Goal: Complete application form: Complete application form

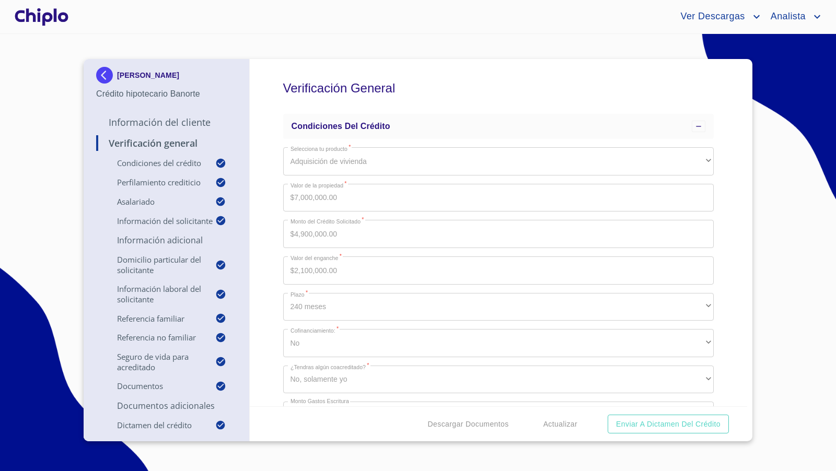
click at [261, 177] on div "Verificación General Condiciones del Crédito Selecciona tu producto   * Adquisi…" at bounding box center [499, 233] width 498 height 348
click at [56, 13] on div at bounding box center [42, 16] width 58 height 33
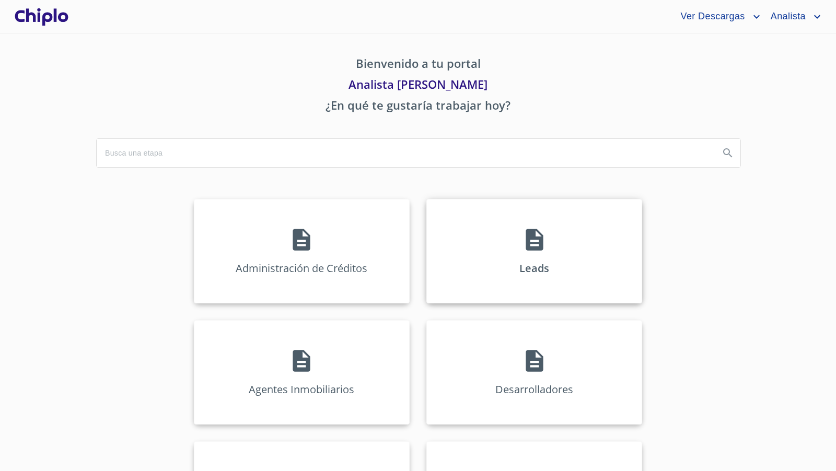
click at [556, 256] on div "Leads" at bounding box center [534, 251] width 216 height 105
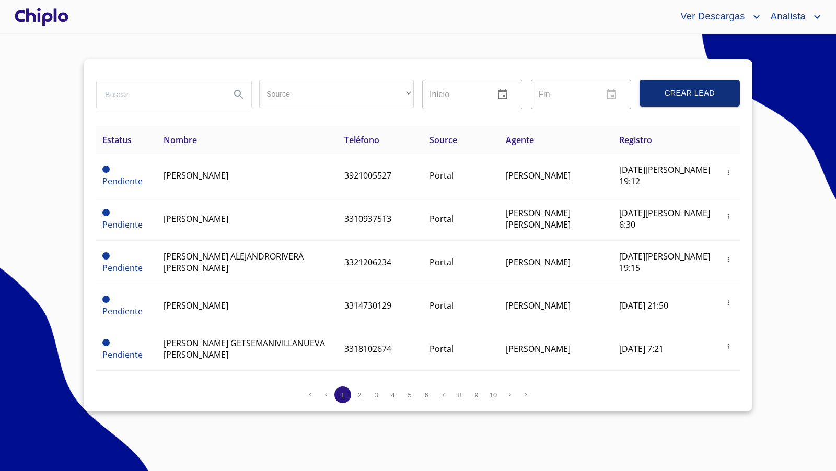
click at [693, 96] on span "Crear Lead" at bounding box center [689, 93] width 75 height 13
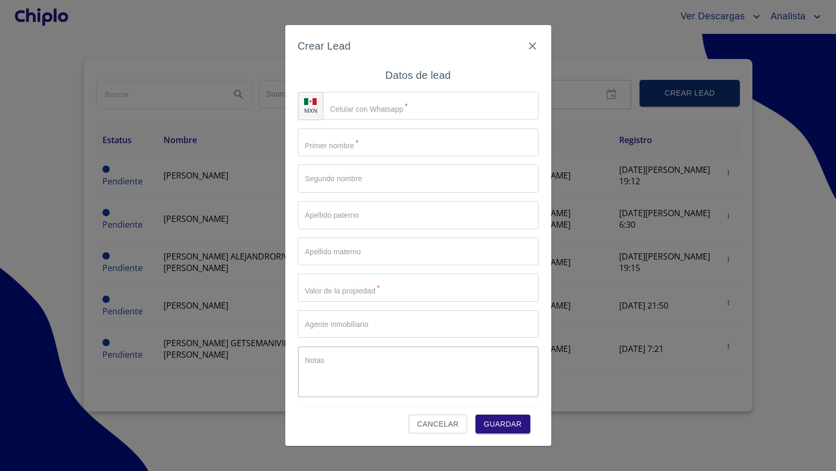
click at [420, 109] on input "Source" at bounding box center [431, 106] width 216 height 28
type input "(64)44476114"
click at [366, 143] on input "Source" at bounding box center [418, 143] width 241 height 28
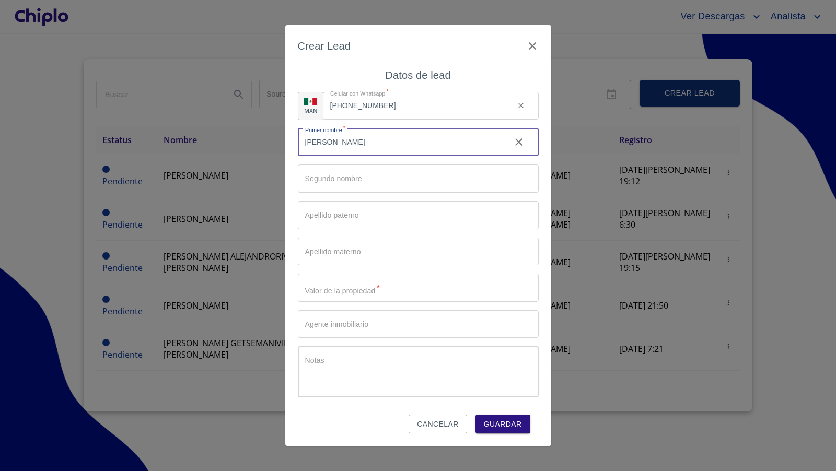
type input "ALEJANDRO"
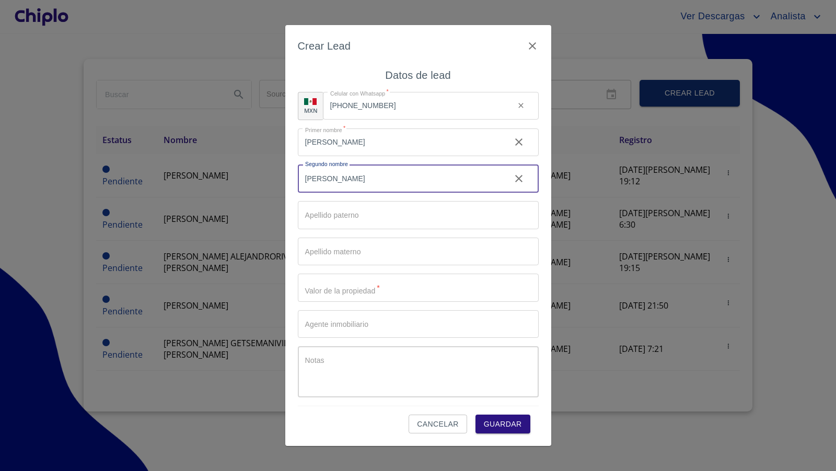
type input "MARTINEZ"
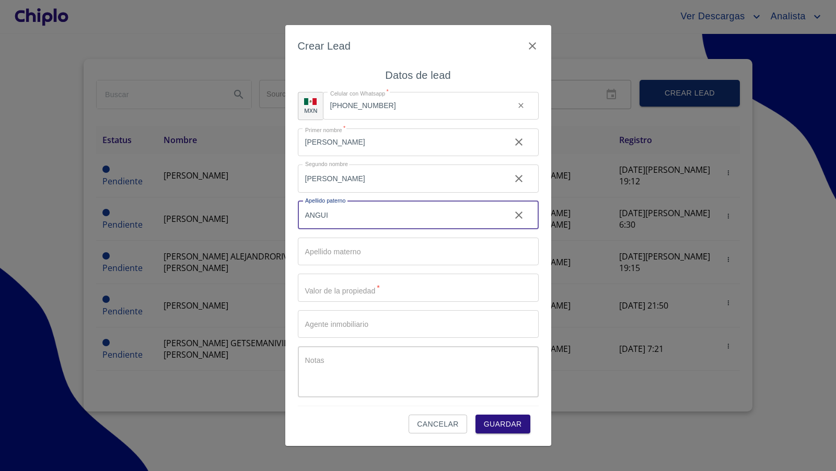
type input "ANGUIS"
drag, startPoint x: 340, startPoint y: 219, endPoint x: 295, endPoint y: 212, distance: 46.1
click at [295, 212] on div "Crear Lead Datos de lead MXN Celular con Whatsapp   * (64)44476114 ​ Primer nom…" at bounding box center [418, 236] width 266 height 422
click at [314, 157] on input "Source" at bounding box center [400, 143] width 204 height 28
paste input "ANGUIS"
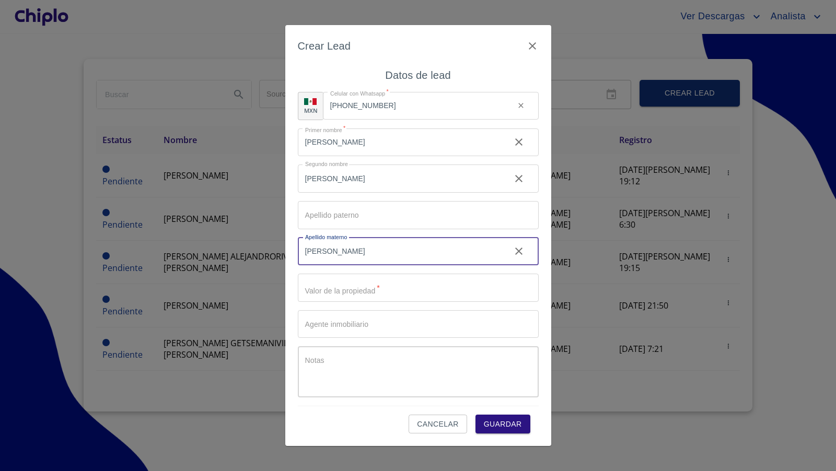
type input "ANGUIS"
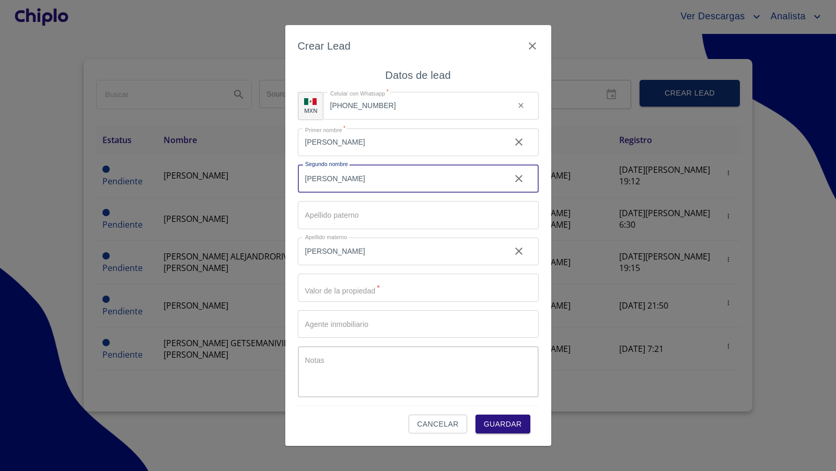
drag, startPoint x: 343, startPoint y: 179, endPoint x: 293, endPoint y: 174, distance: 50.4
click at [293, 174] on div "Crear Lead Datos de lead MXN Celular con Whatsapp   * (64)44476114 ​ Primer nom…" at bounding box center [418, 236] width 266 height 422
click at [321, 157] on input "Source" at bounding box center [400, 143] width 204 height 28
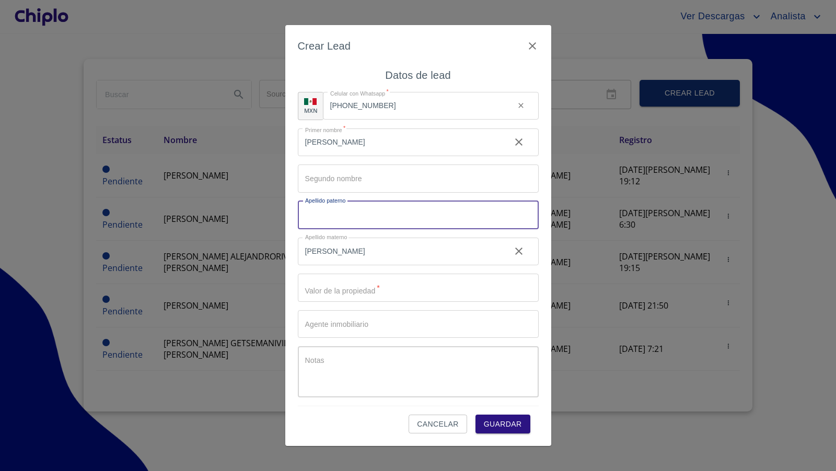
paste input "MARTINEZ"
type input "MARTINEZ"
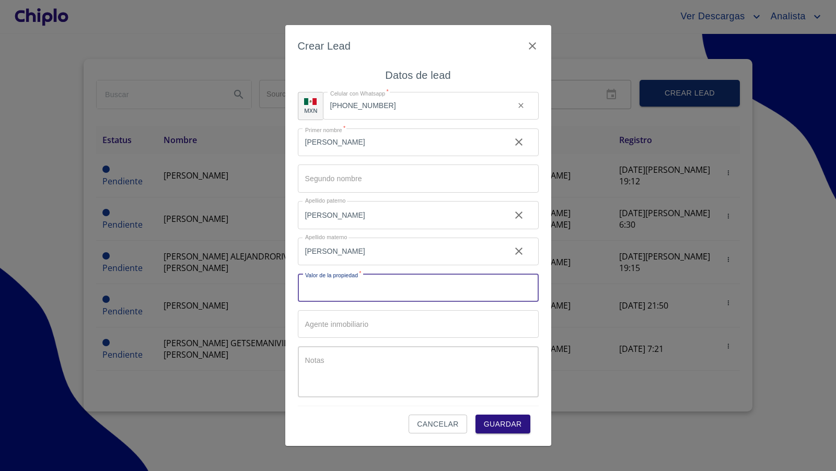
click at [322, 291] on input "Source" at bounding box center [418, 288] width 241 height 28
type input "$5,500,000"
click at [342, 329] on input "Source" at bounding box center [418, 324] width 241 height 28
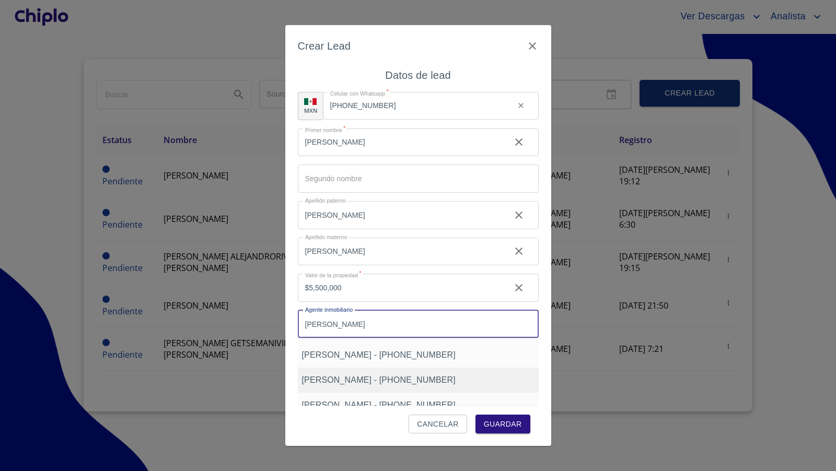
scroll to position [41, 0]
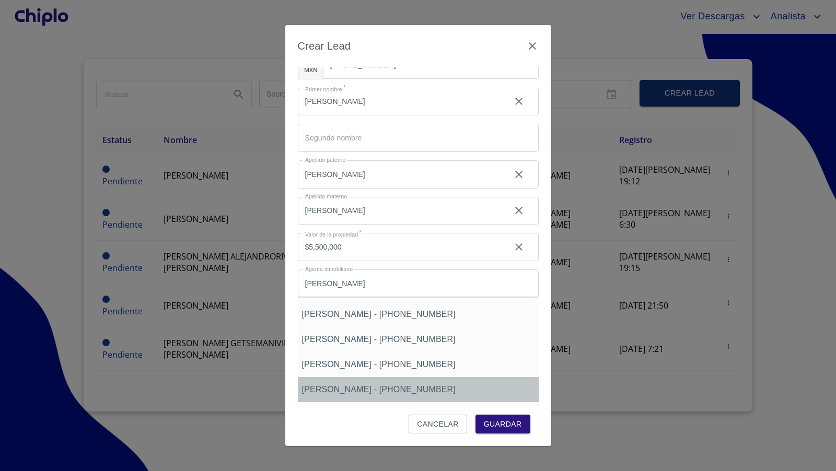
click at [356, 391] on span "enrique fernandez - +5213335063714" at bounding box center [379, 389] width 154 height 9
type input "enrique fernandez - +5213335063714"
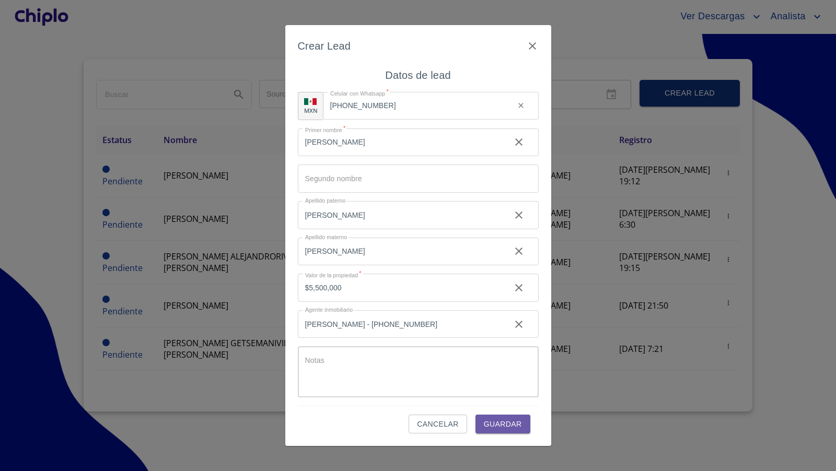
click at [498, 427] on span "Guardar" at bounding box center [503, 424] width 38 height 13
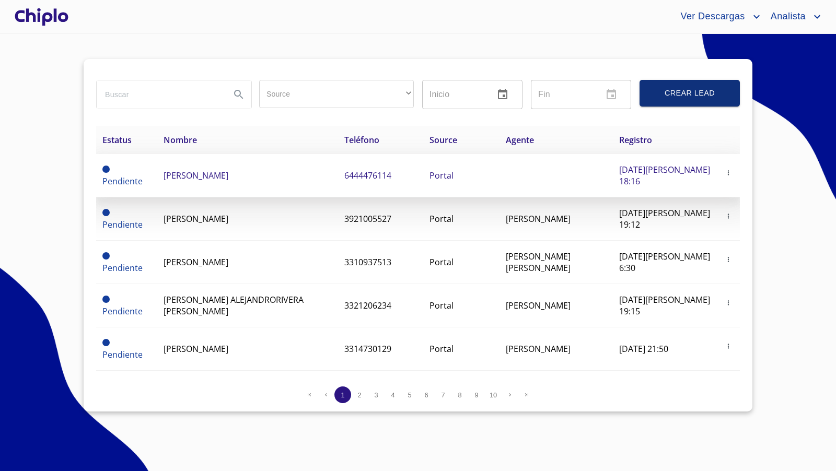
click at [228, 172] on span "ALEJANDRO MARTINEZ ANGUIS" at bounding box center [196, 175] width 65 height 11
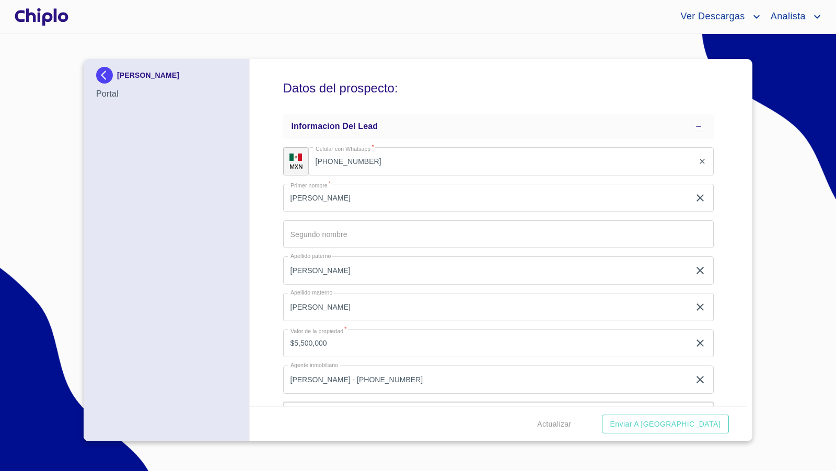
scroll to position [59, 0]
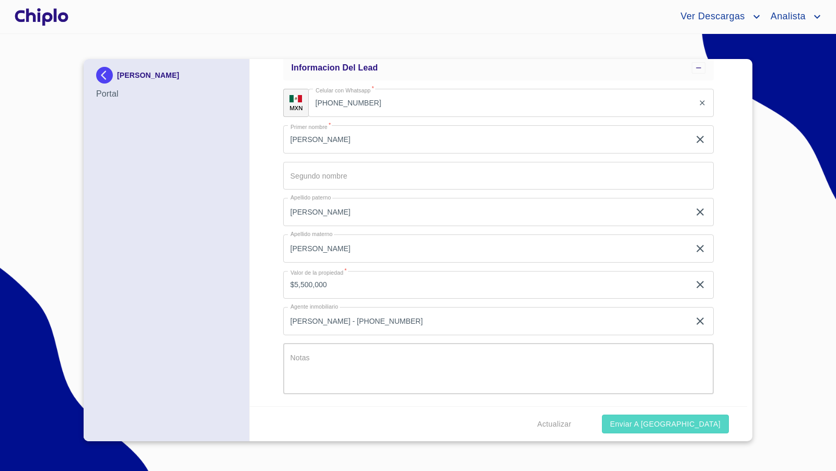
click at [677, 415] on button "Enviar a Chiplo" at bounding box center [665, 424] width 127 height 19
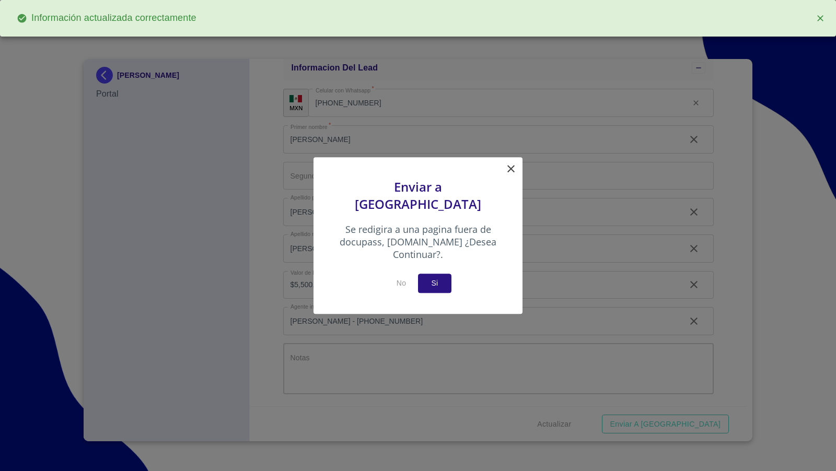
click at [436, 277] on span "Si" at bounding box center [434, 283] width 17 height 13
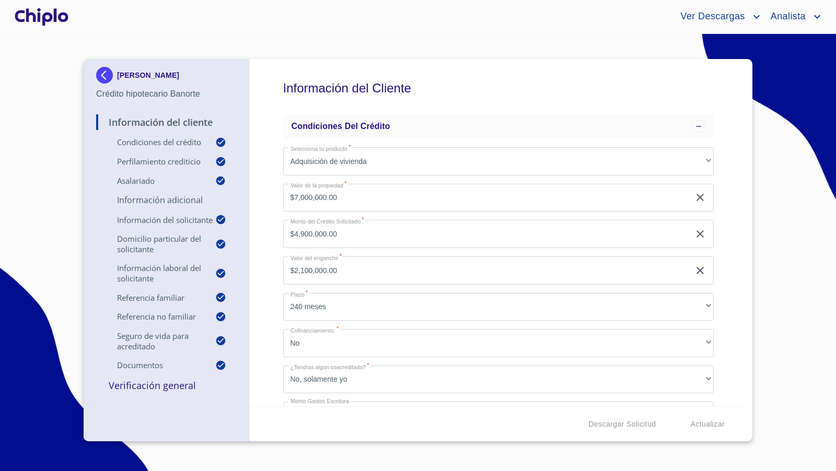
scroll to position [7, 0]
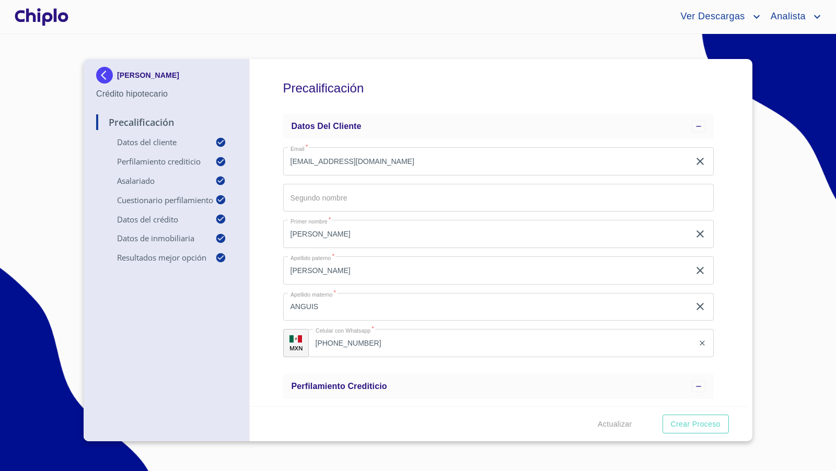
click at [62, 22] on div at bounding box center [42, 16] width 58 height 33
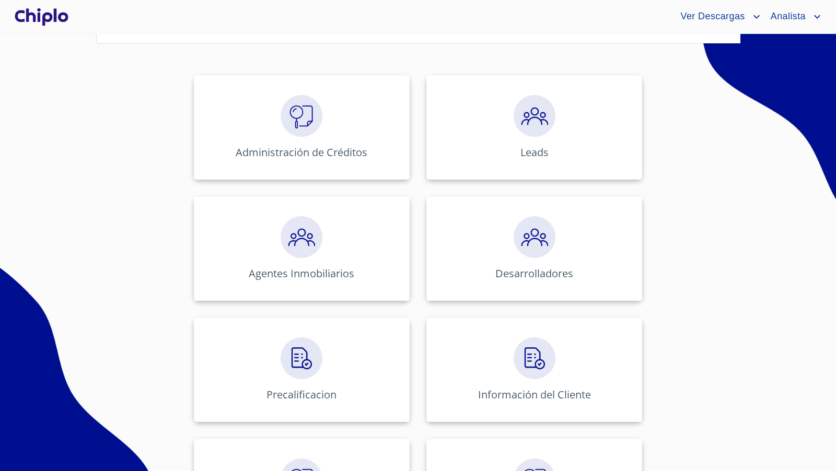
scroll to position [124, 0]
click at [301, 359] on img at bounding box center [302, 358] width 42 height 42
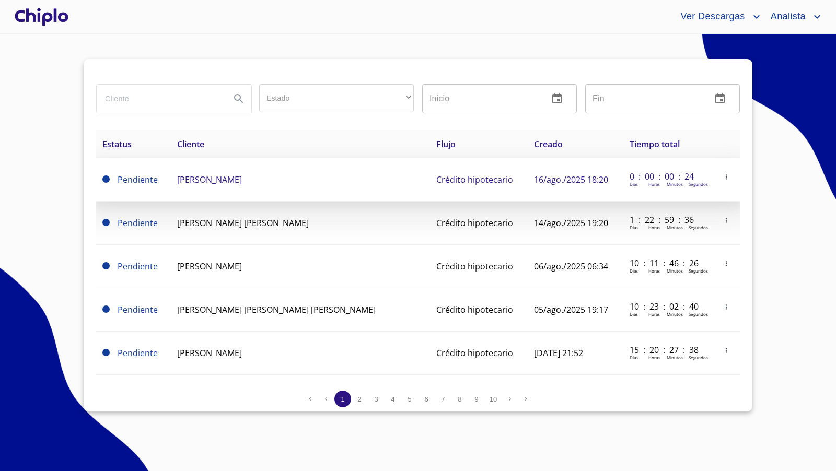
click at [207, 188] on td "ALEJANDRO MARTINEZ ANGUIS" at bounding box center [300, 179] width 259 height 43
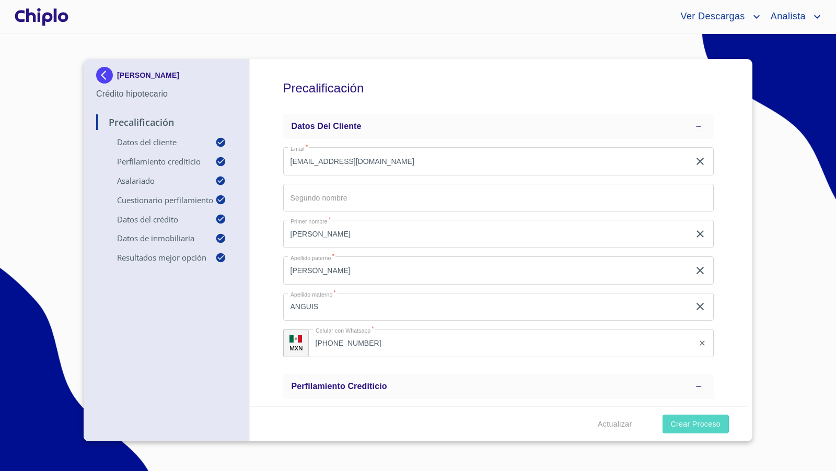
click at [671, 425] on span "Crear Proceso" at bounding box center [696, 424] width 50 height 13
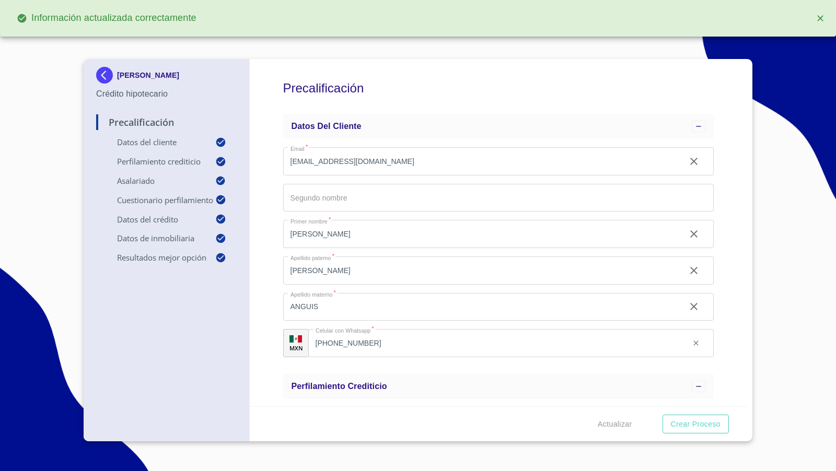
type input "0.3483423636363636"
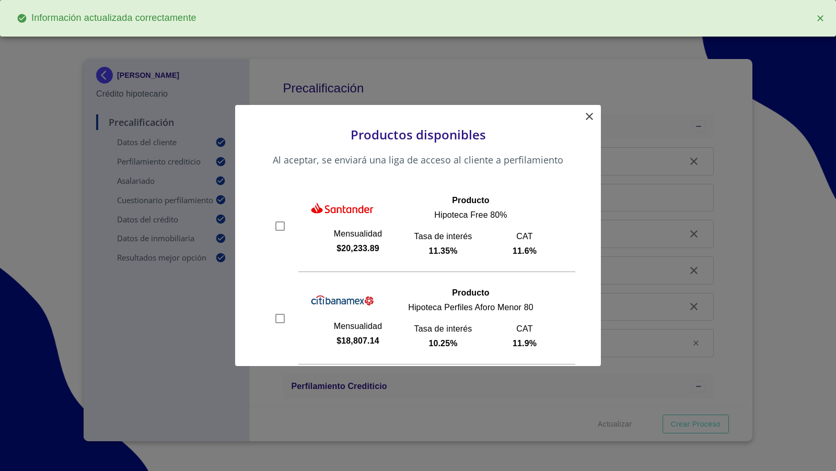
click at [280, 224] on input "checkbox" at bounding box center [280, 226] width 16 height 16
checkbox input "true"
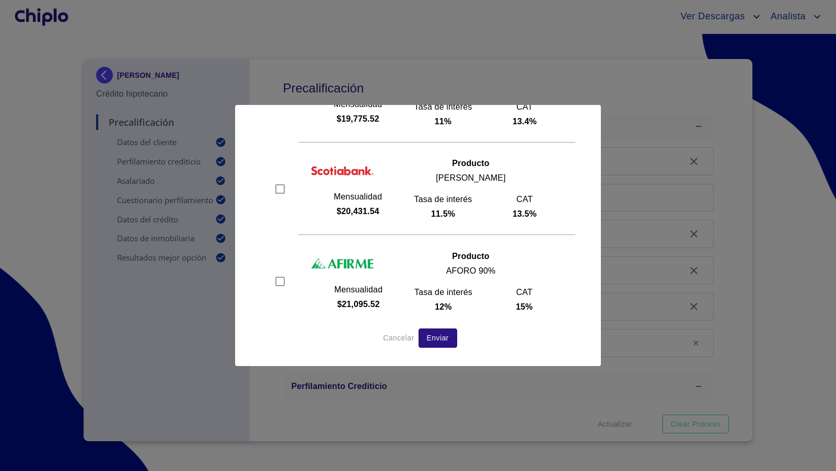
click at [426, 334] on button "Enviar" at bounding box center [438, 338] width 39 height 19
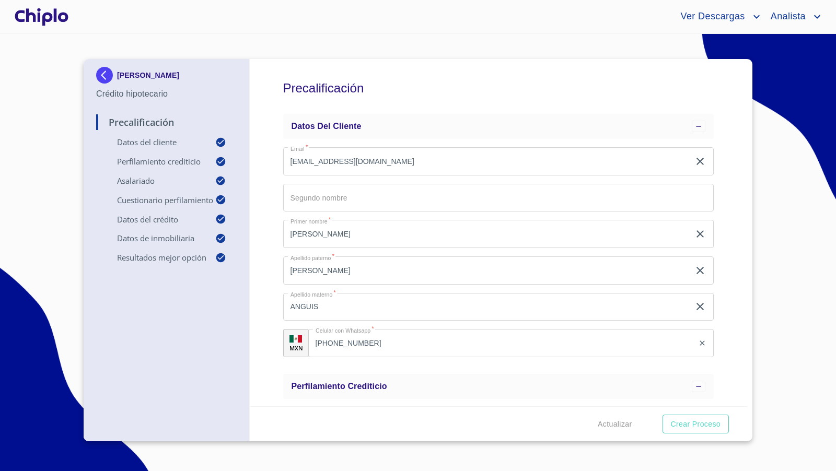
click at [63, 105] on section "ALEJANDRO MARTINEZ ANGUIS Crédito hipotecario Precalificación Datos del cliente…" at bounding box center [418, 252] width 836 height 437
click at [55, 21] on div at bounding box center [42, 16] width 58 height 33
